Goal: Task Accomplishment & Management: Manage account settings

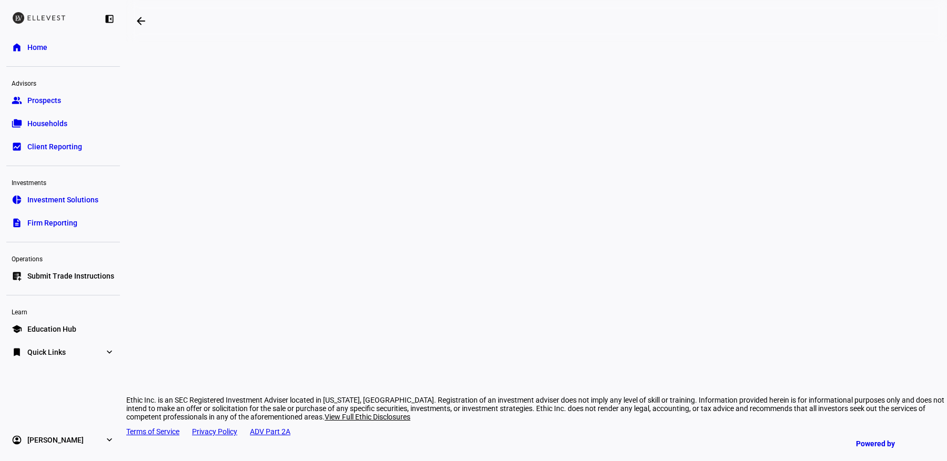
click at [50, 45] on link "home Home" at bounding box center [63, 47] width 114 height 21
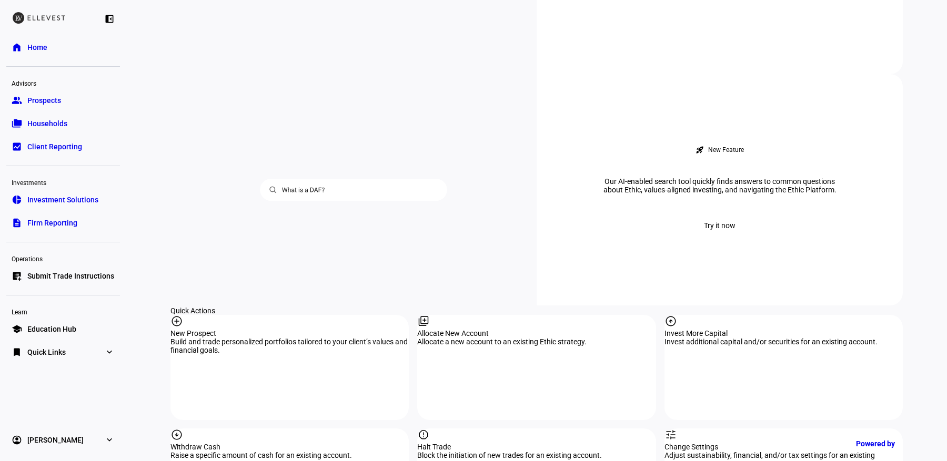
scroll to position [1070, 0]
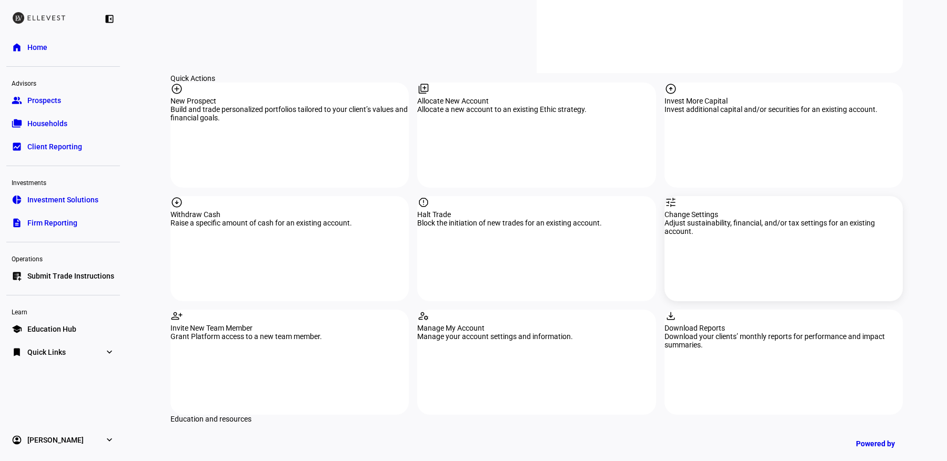
click at [759, 210] on div "Change Settings" at bounding box center [783, 214] width 238 height 8
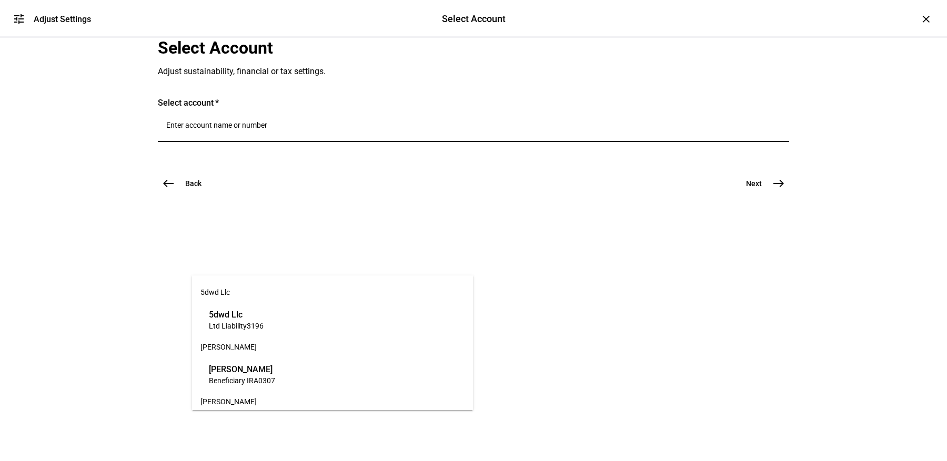
click at [304, 129] on input "Number" at bounding box center [473, 125] width 614 height 8
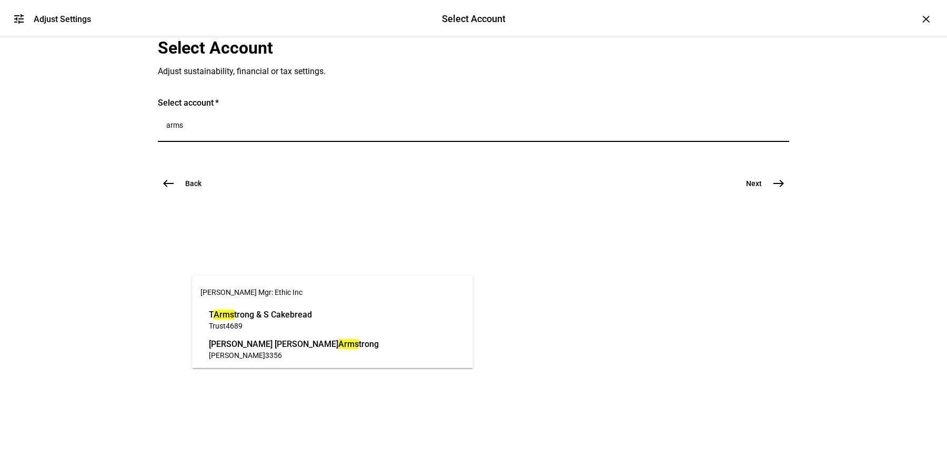
type input "arms"
click at [312, 328] on span "Trust 4689" at bounding box center [260, 326] width 103 height 10
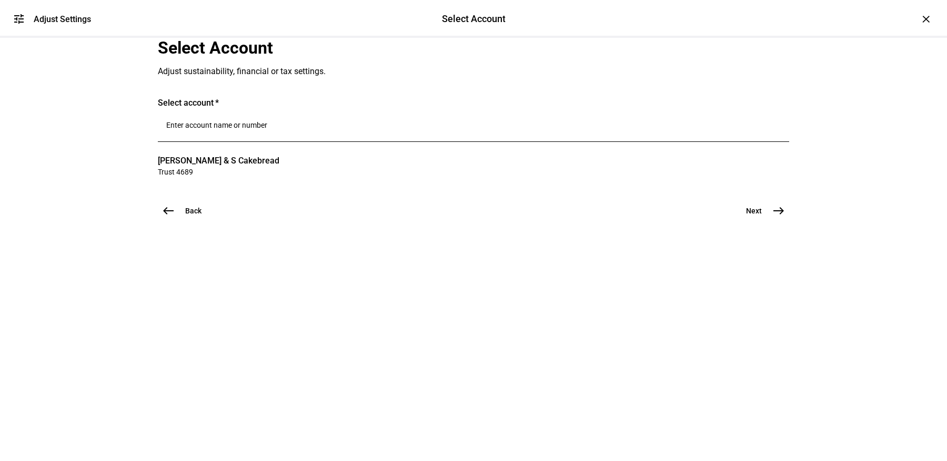
click at [769, 221] on button "Next east" at bounding box center [761, 210] width 56 height 21
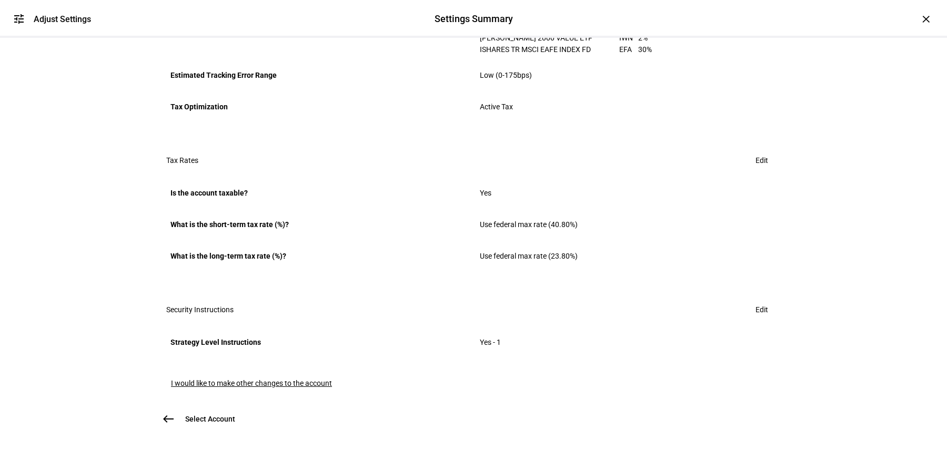
scroll to position [634, 0]
click at [755, 299] on span "Edit" at bounding box center [761, 309] width 13 height 21
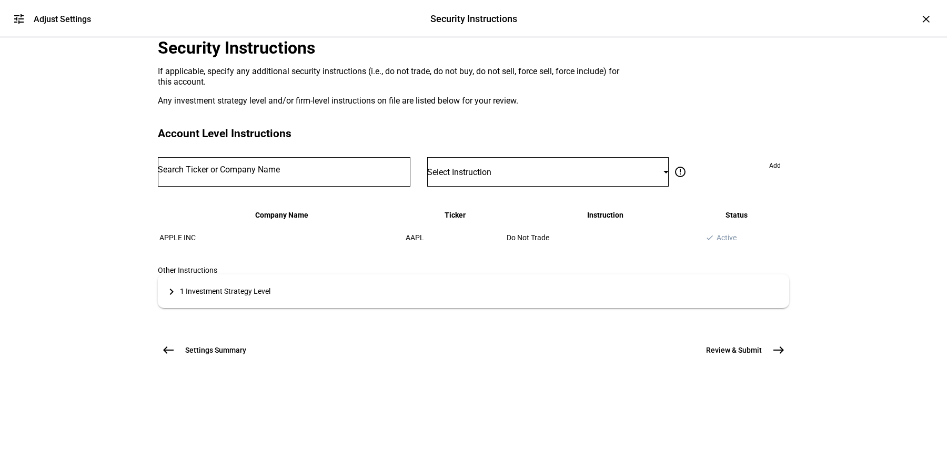
scroll to position [143, 0]
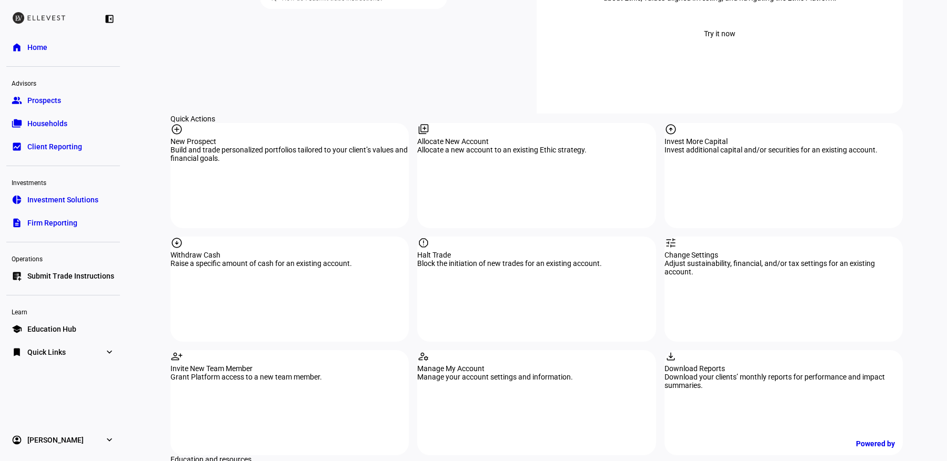
scroll to position [1031, 0]
click at [730, 258] on div "Adjust sustainability, financial, and/or tax settings for an existing account." at bounding box center [783, 266] width 238 height 17
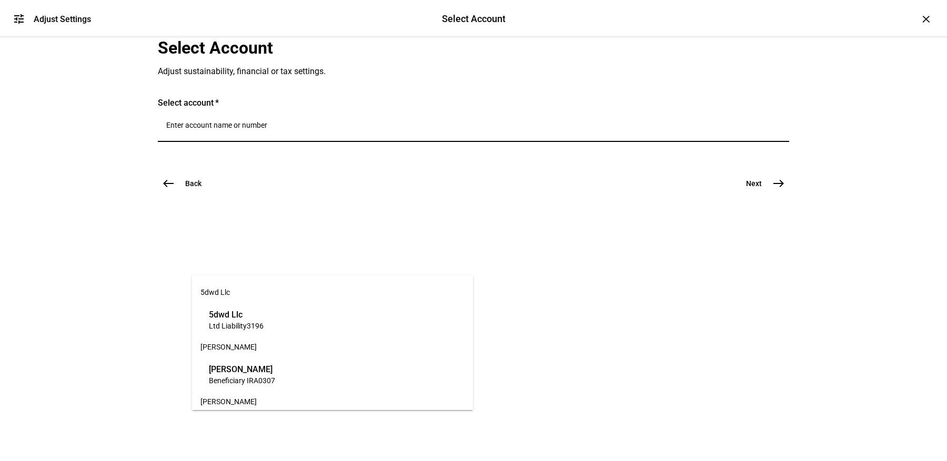
click at [353, 129] on input "Number" at bounding box center [473, 125] width 614 height 8
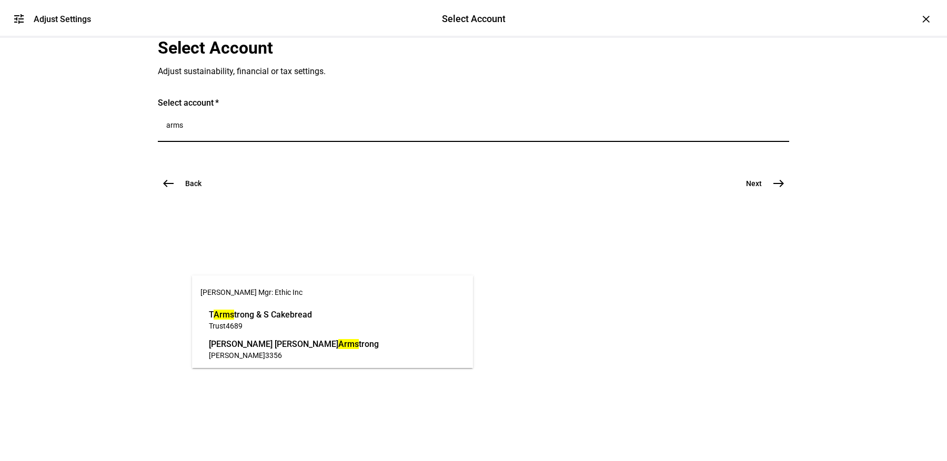
type input "arms"
click at [322, 356] on span "IRA Rollover 3356" at bounding box center [294, 355] width 170 height 10
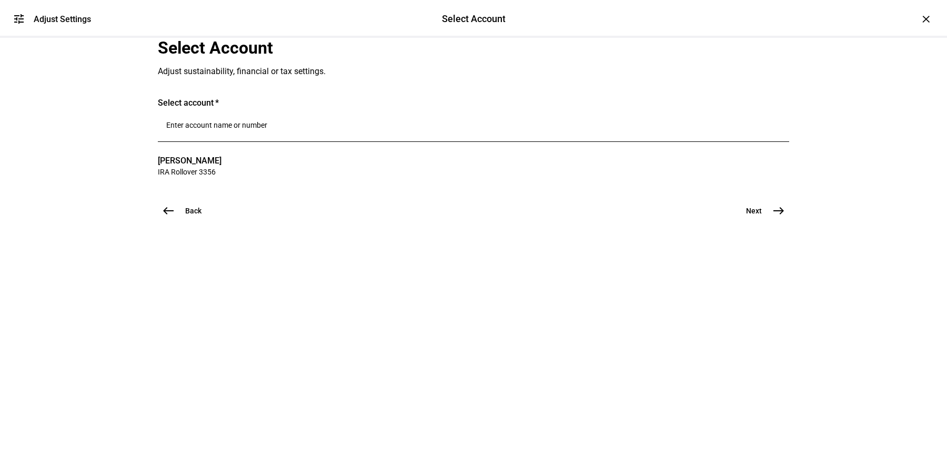
click at [776, 221] on div "Select Account Adjust sustainability, financial or tax settings. Select account…" at bounding box center [473, 130] width 631 height 184
click at [771, 221] on span "east" at bounding box center [778, 210] width 21 height 21
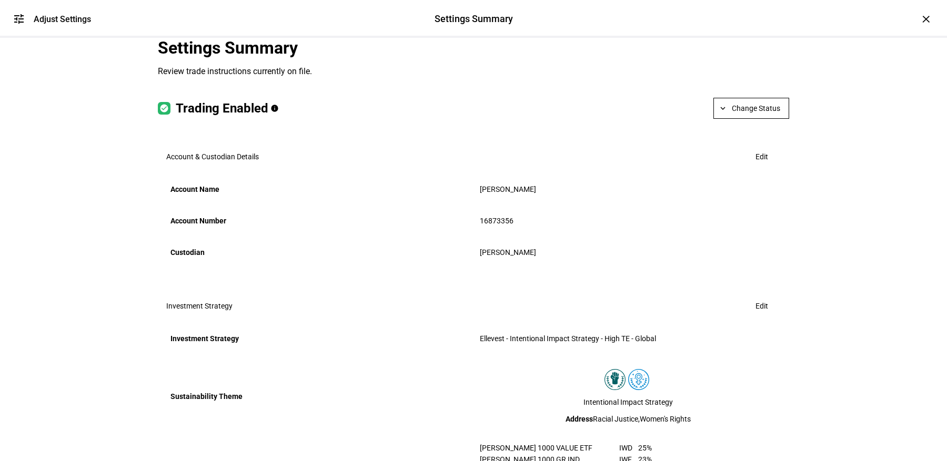
scroll to position [571, 0]
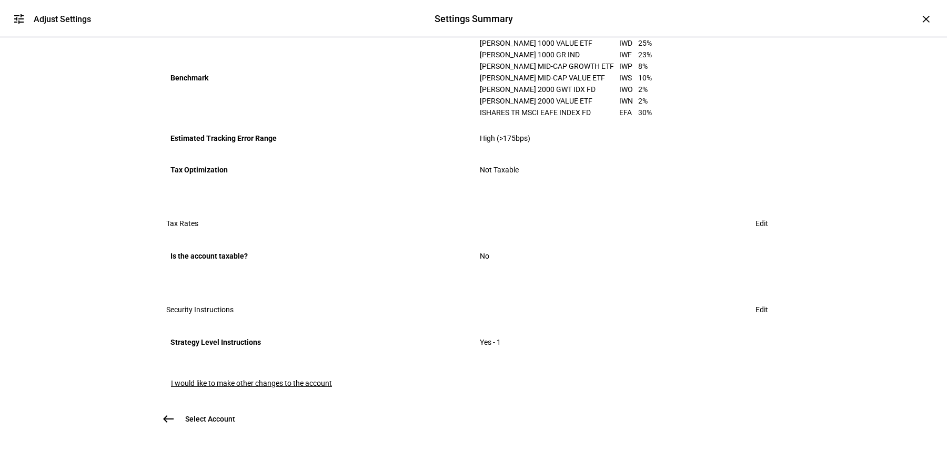
click at [759, 295] on mat-toolbar "Security Instructions Edit" at bounding box center [473, 310] width 631 height 34
click at [757, 299] on span "Edit" at bounding box center [761, 309] width 13 height 21
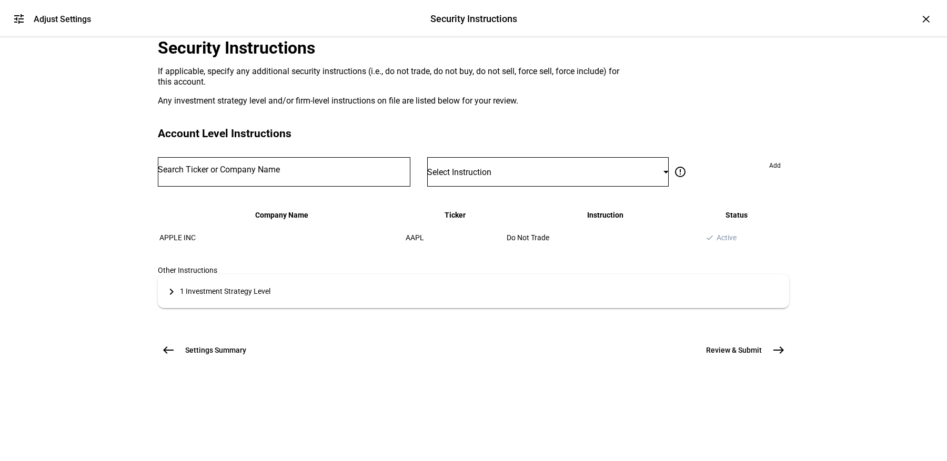
scroll to position [143, 0]
click at [177, 361] on span "west" at bounding box center [168, 350] width 21 height 21
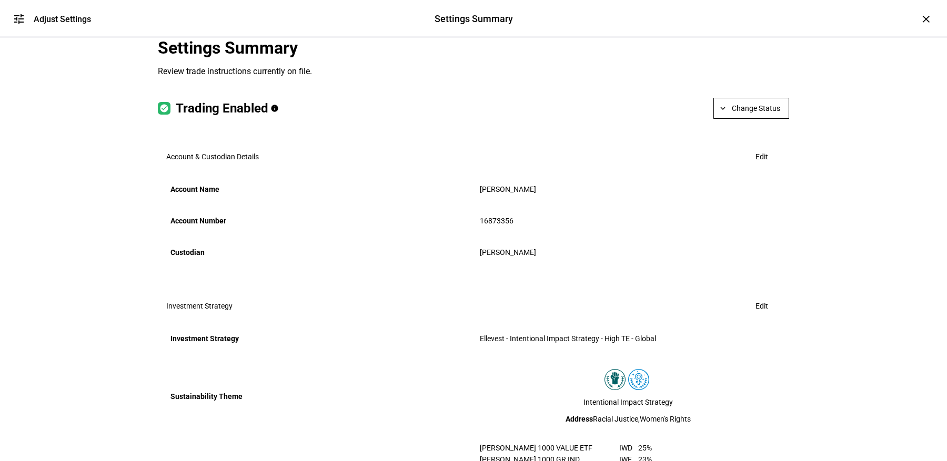
scroll to position [571, 0]
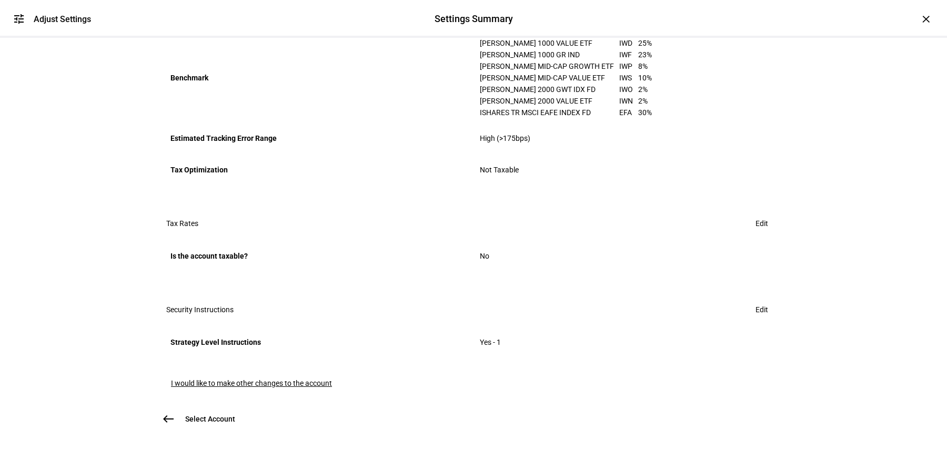
click at [185, 409] on button "Select Account west" at bounding box center [203, 419] width 90 height 21
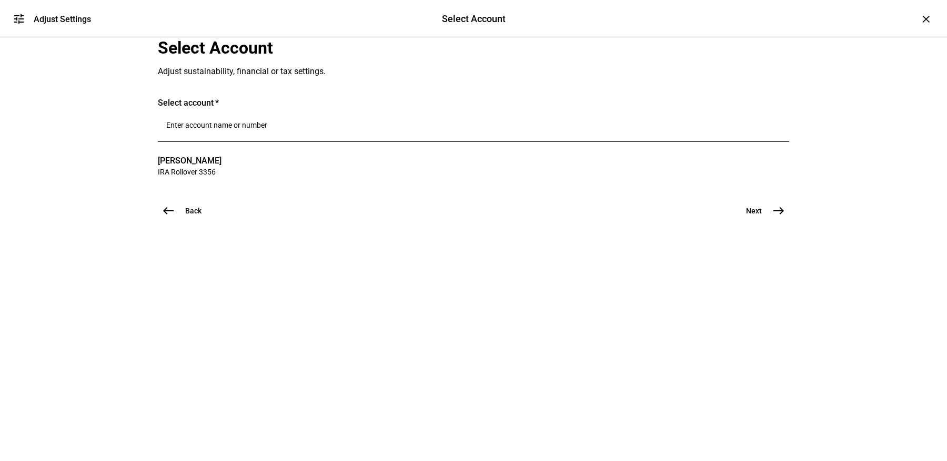
scroll to position [0, 0]
click at [289, 142] on div at bounding box center [473, 127] width 614 height 29
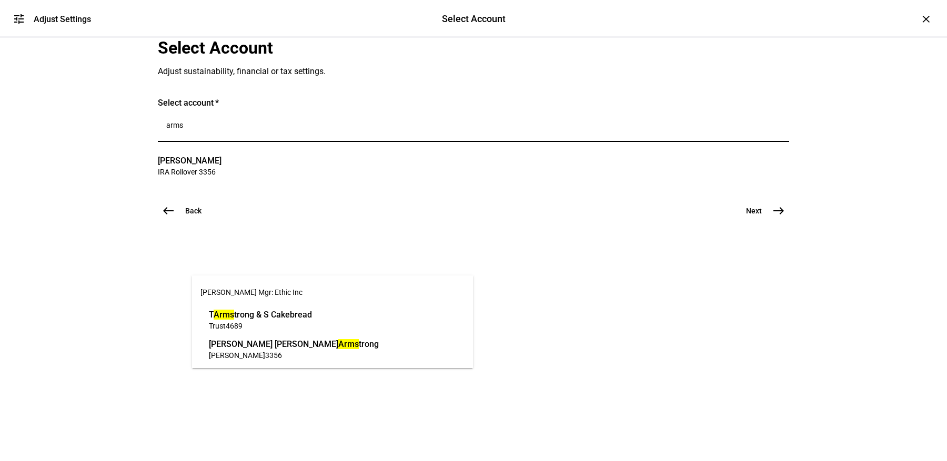
type input "arms"
click at [291, 321] on span "Trust 4689" at bounding box center [260, 326] width 103 height 10
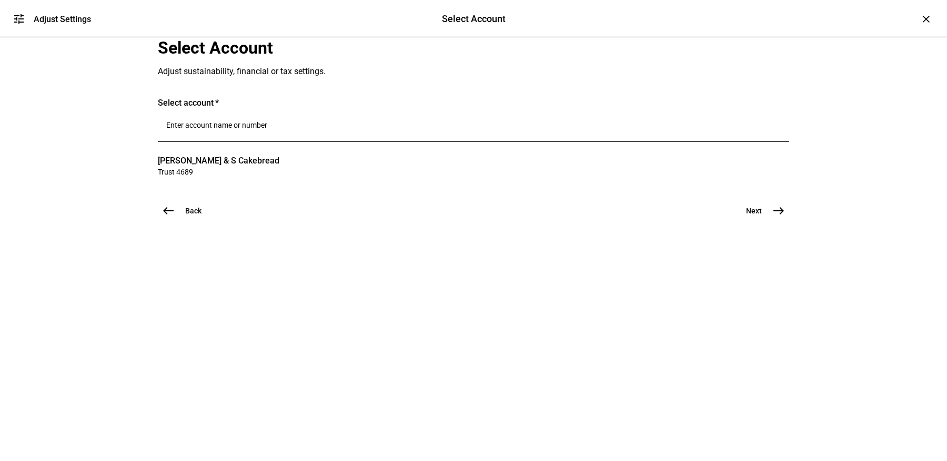
click at [759, 221] on button "Next east" at bounding box center [761, 210] width 56 height 21
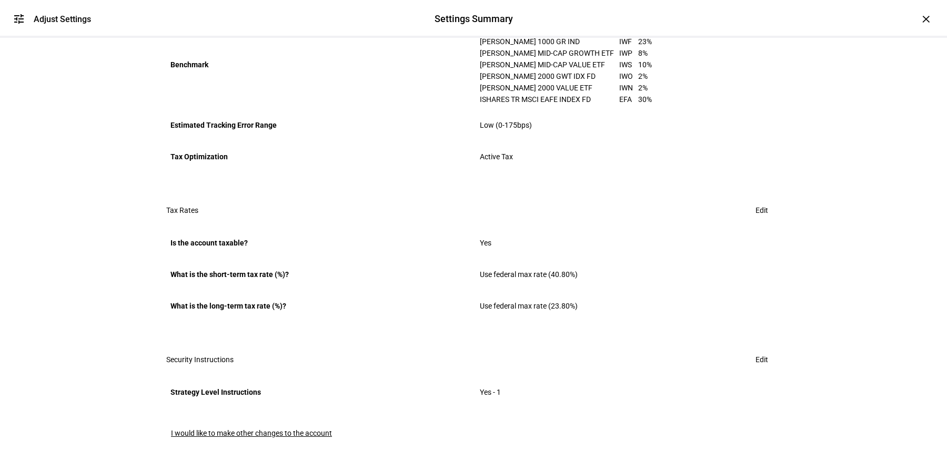
scroll to position [634, 0]
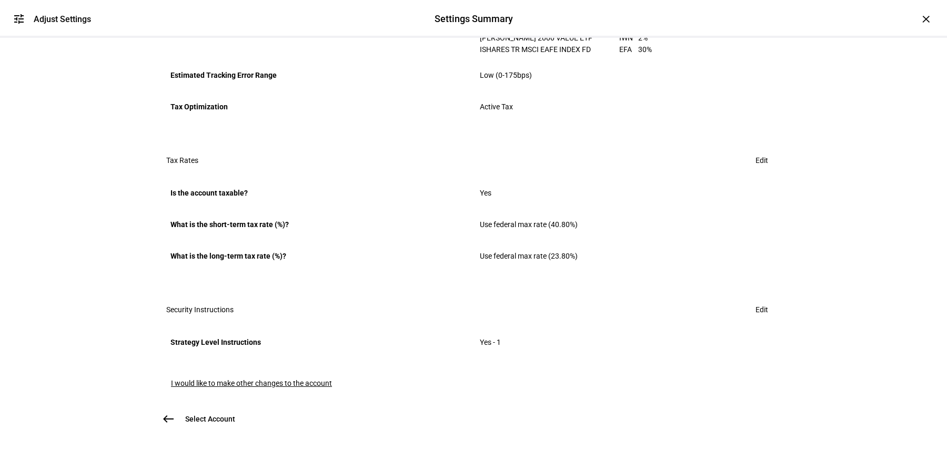
click at [761, 299] on span "Edit" at bounding box center [761, 309] width 13 height 21
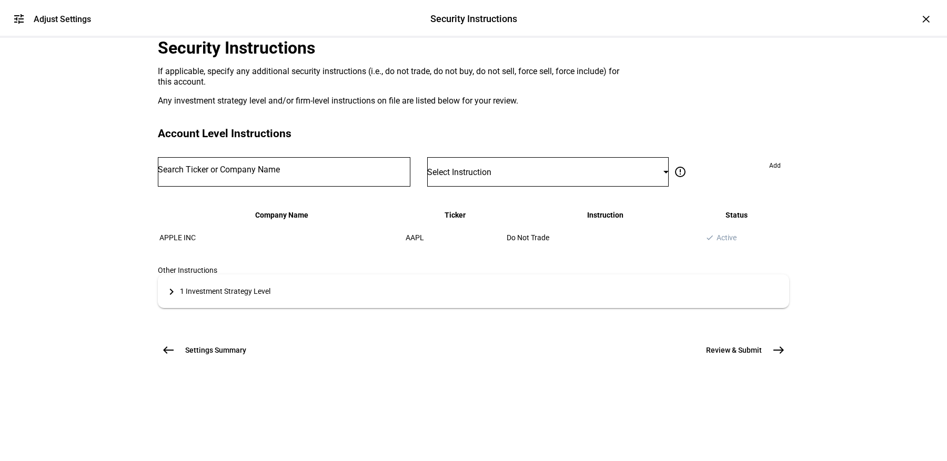
scroll to position [25, 0]
